Goal: Navigation & Orientation: Find specific page/section

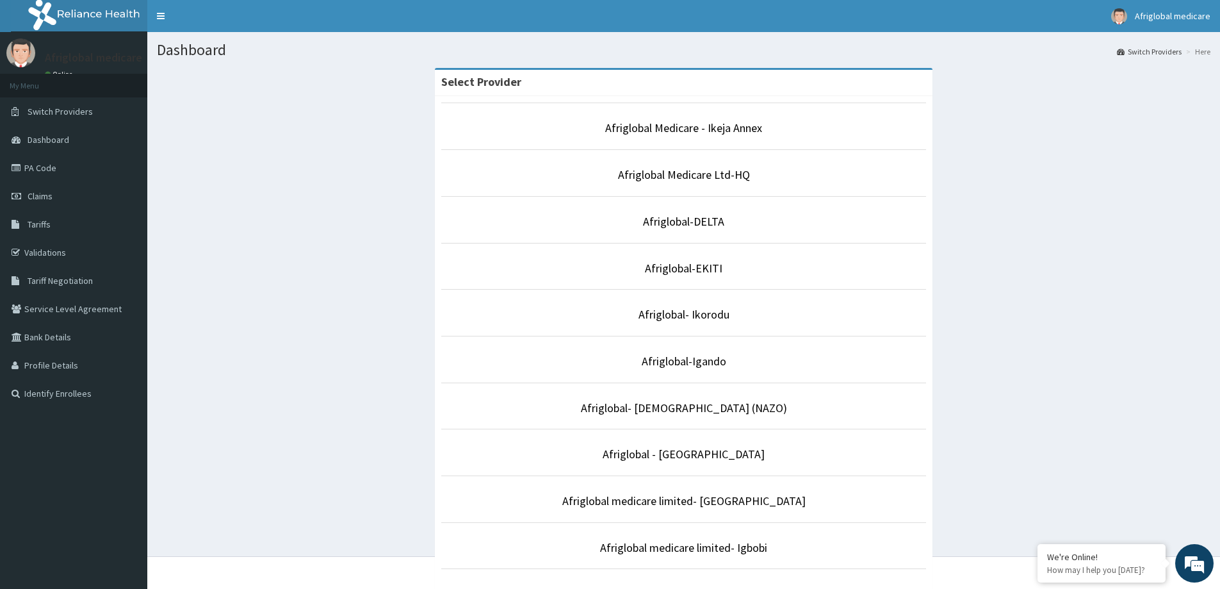
click at [689, 183] on p "Afriglobal Medicare Ltd-HQ" at bounding box center [684, 175] width 486 height 17
click at [693, 178] on link "Afriglobal Medicare Ltd-HQ" at bounding box center [684, 174] width 132 height 15
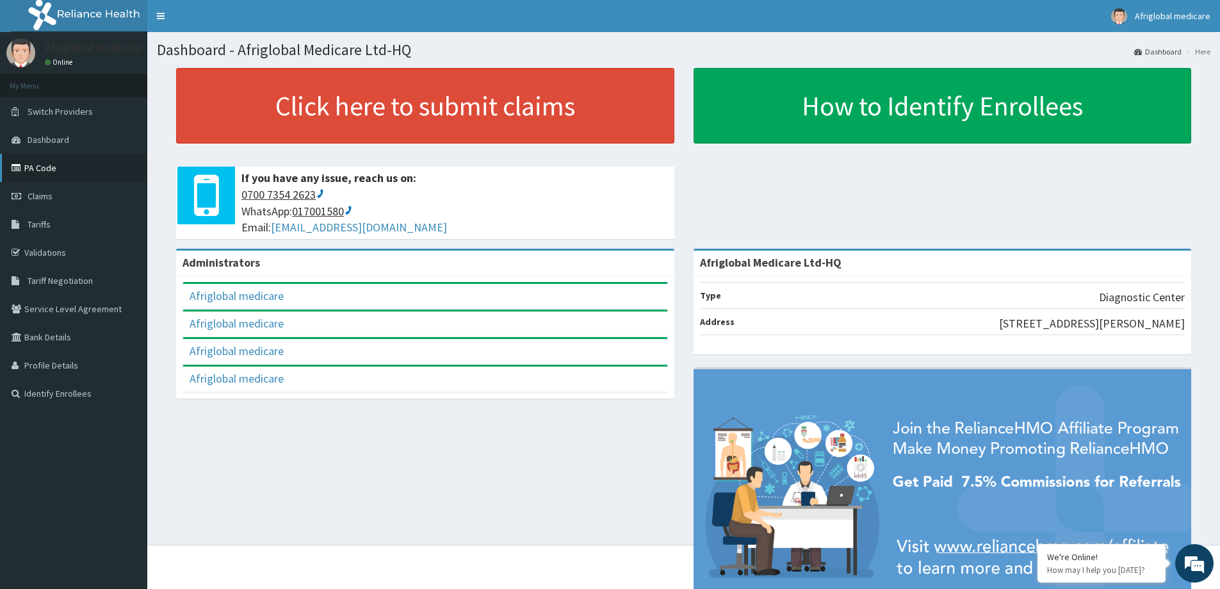
click at [31, 164] on link "PA Code" at bounding box center [73, 168] width 147 height 28
